Goal: Information Seeking & Learning: Find specific fact

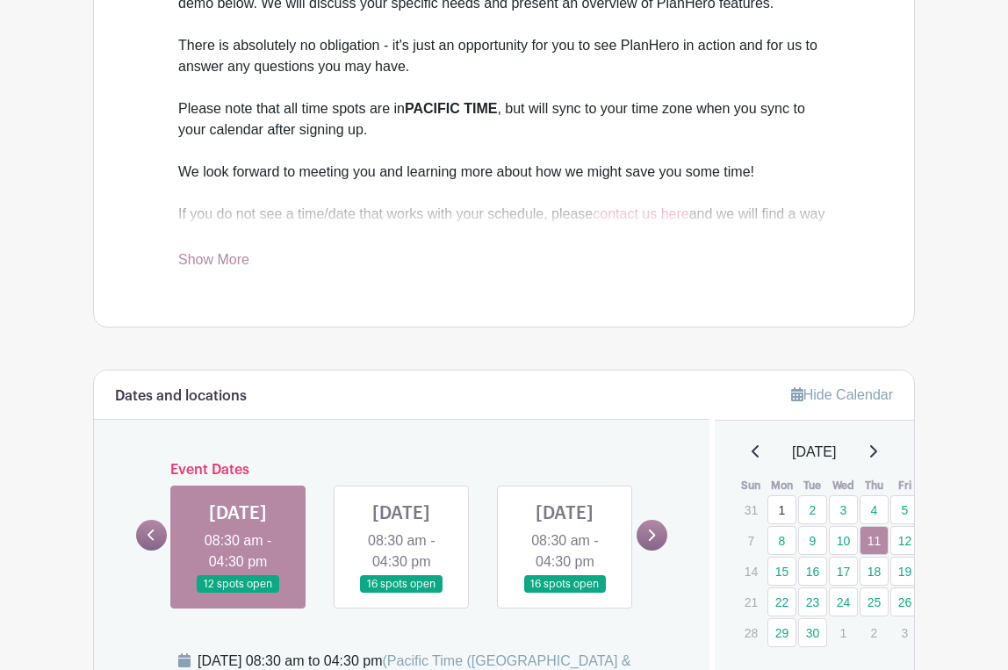
scroll to position [654, 0]
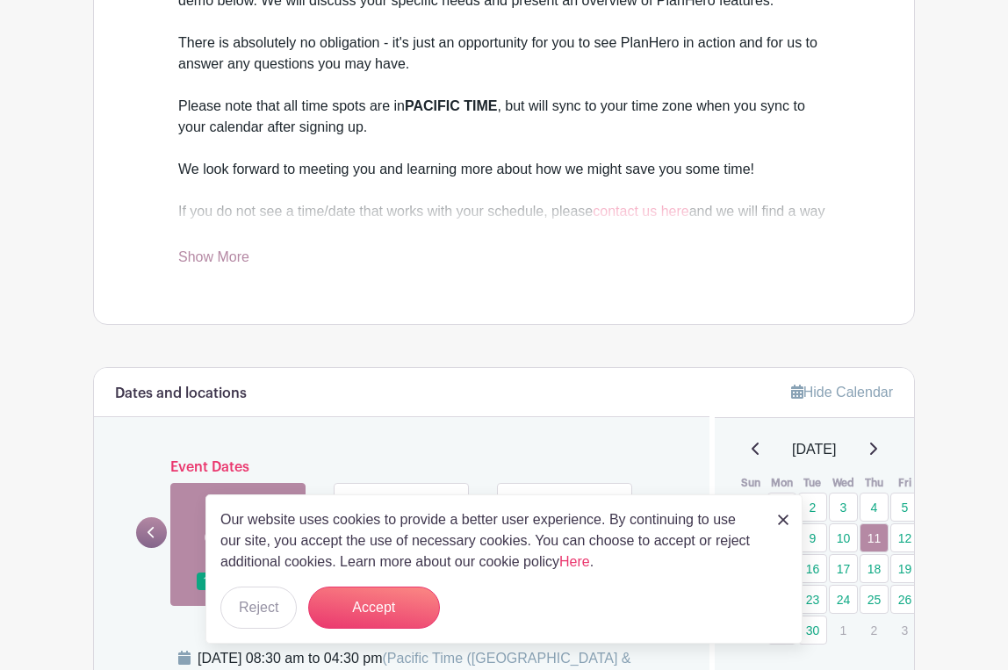
click at [214, 256] on link "Show More" at bounding box center [213, 260] width 71 height 22
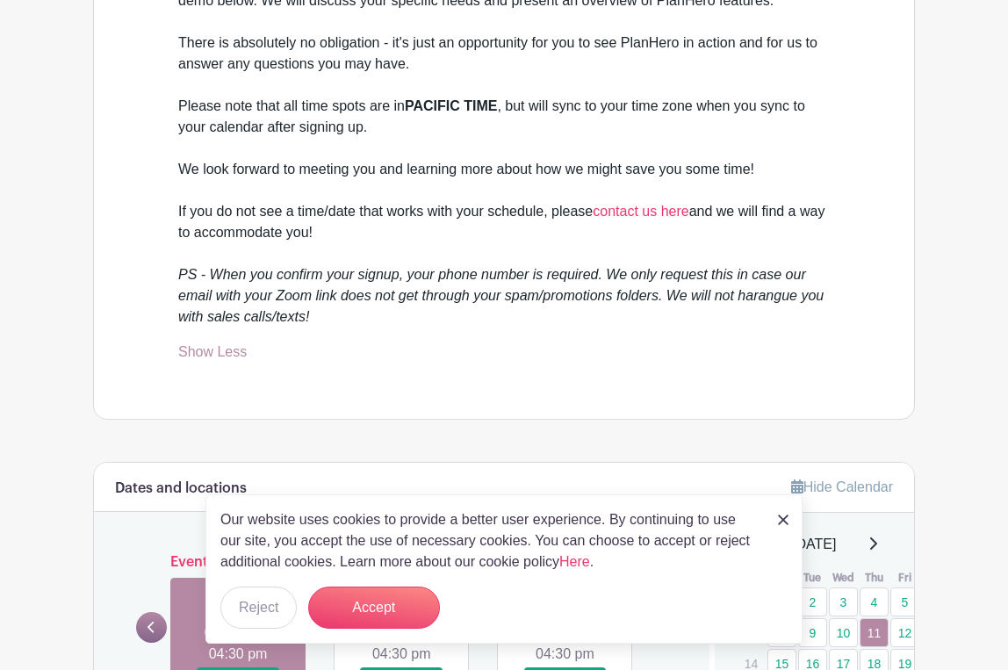
scroll to position [669, 0]
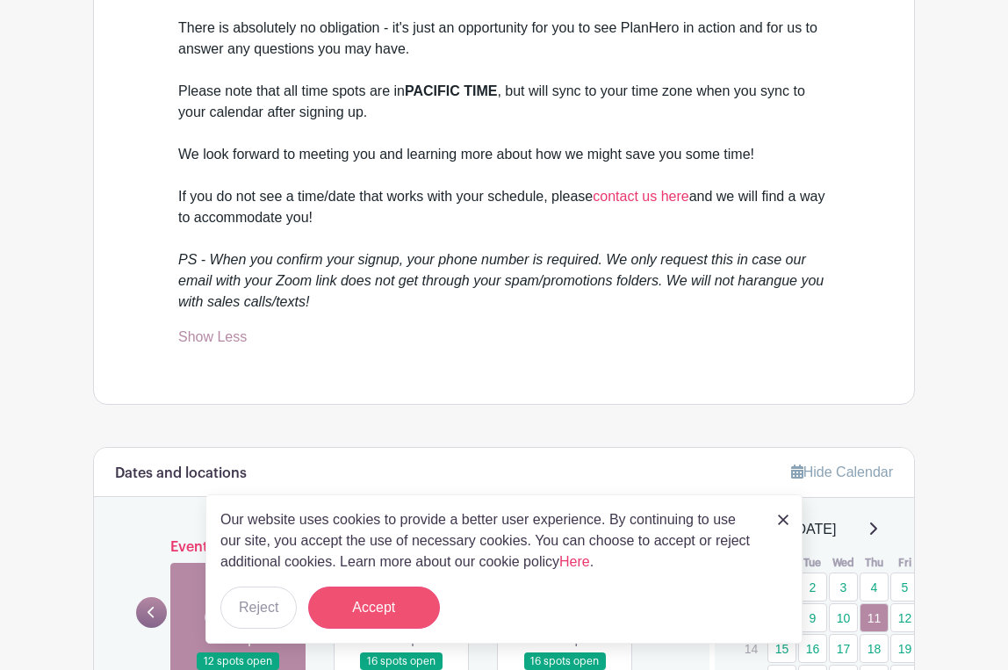
click at [392, 612] on button "Accept" at bounding box center [374, 608] width 132 height 42
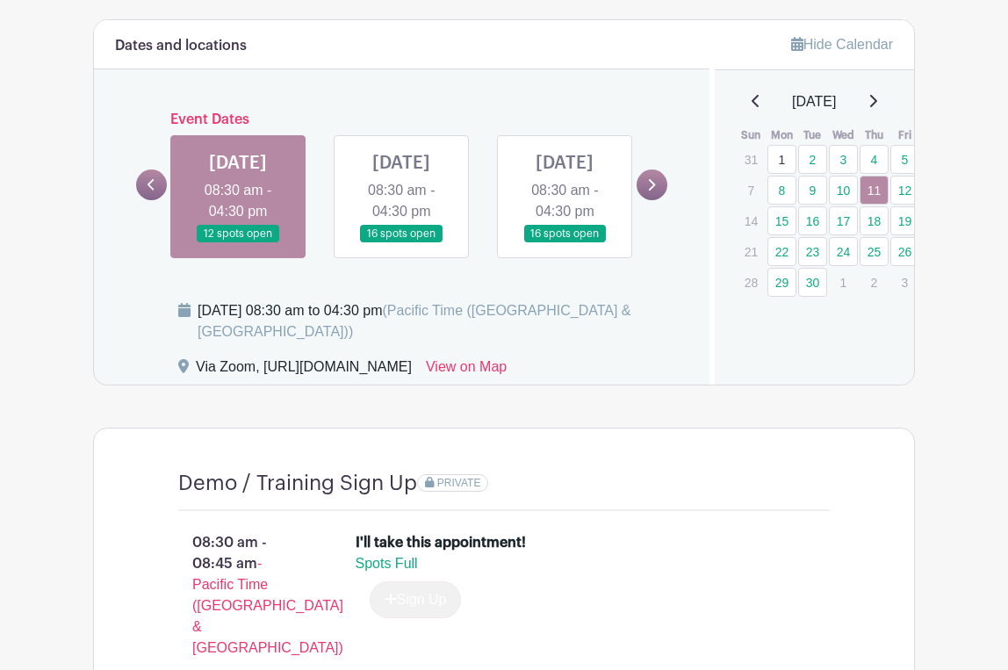
scroll to position [1102, 0]
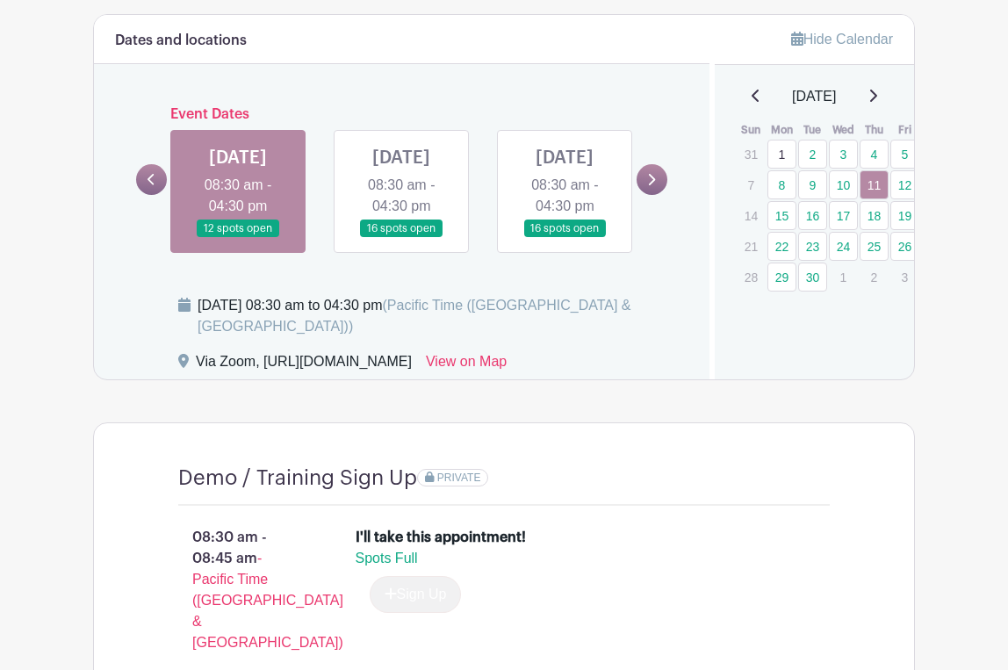
drag, startPoint x: 263, startPoint y: 388, endPoint x: 376, endPoint y: 389, distance: 113.3
click at [412, 379] on div "Via Zoom, https://us06web.zoom.us/s/4370445973" at bounding box center [304, 365] width 216 height 28
drag, startPoint x: 515, startPoint y: 388, endPoint x: 266, endPoint y: 391, distance: 248.5
click at [265, 379] on div "Via Zoom, https://us06web.zoom.us/s/4370445973" at bounding box center [304, 365] width 216 height 28
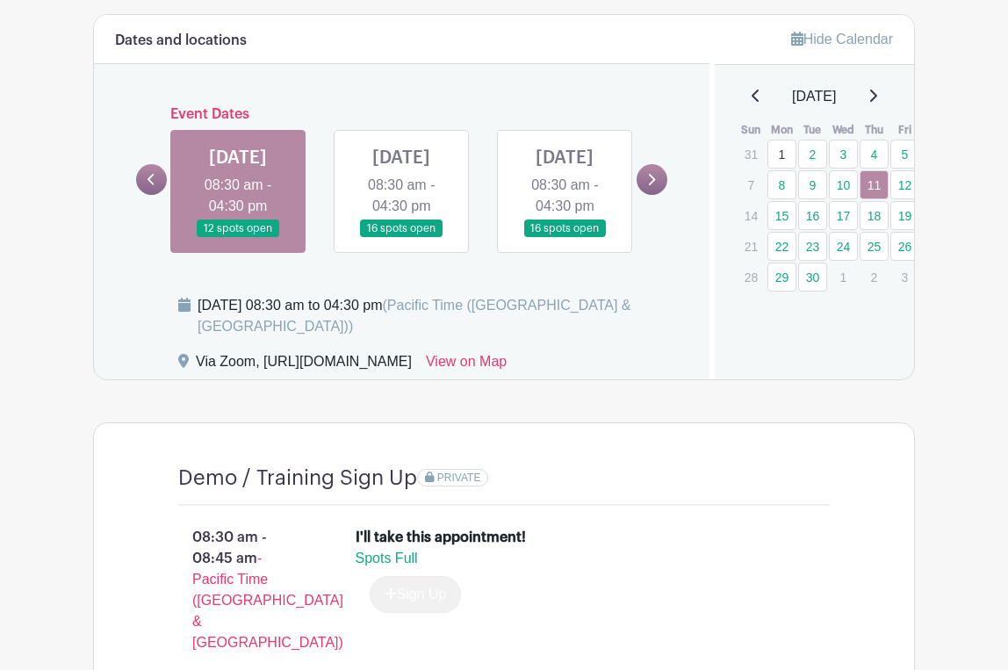
copy div "https://us06web.zoom.us/s/4370445973"
